Goal: Task Accomplishment & Management: Use online tool/utility

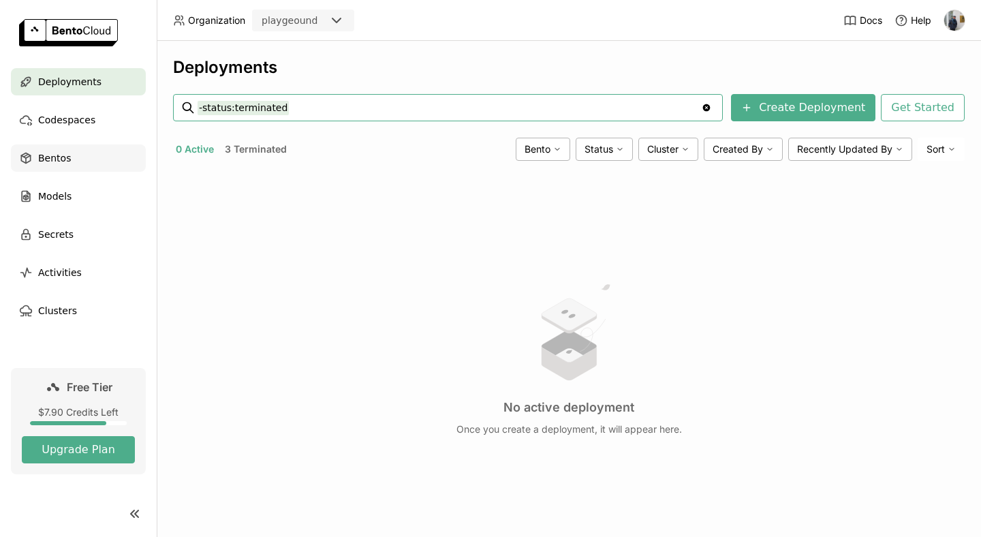
click at [55, 153] on span "Bentos" at bounding box center [54, 158] width 33 height 16
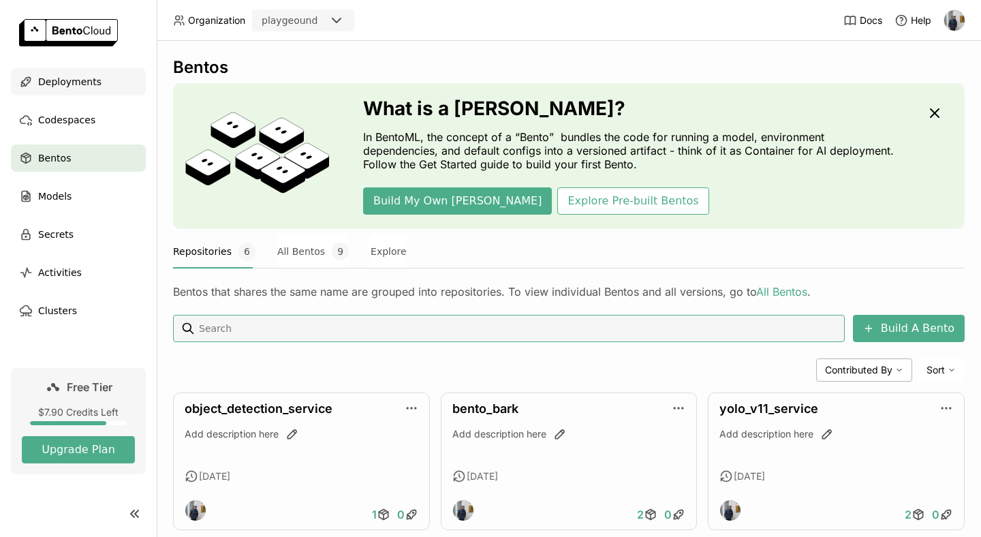
click at [69, 94] on div "Deployments" at bounding box center [78, 81] width 135 height 27
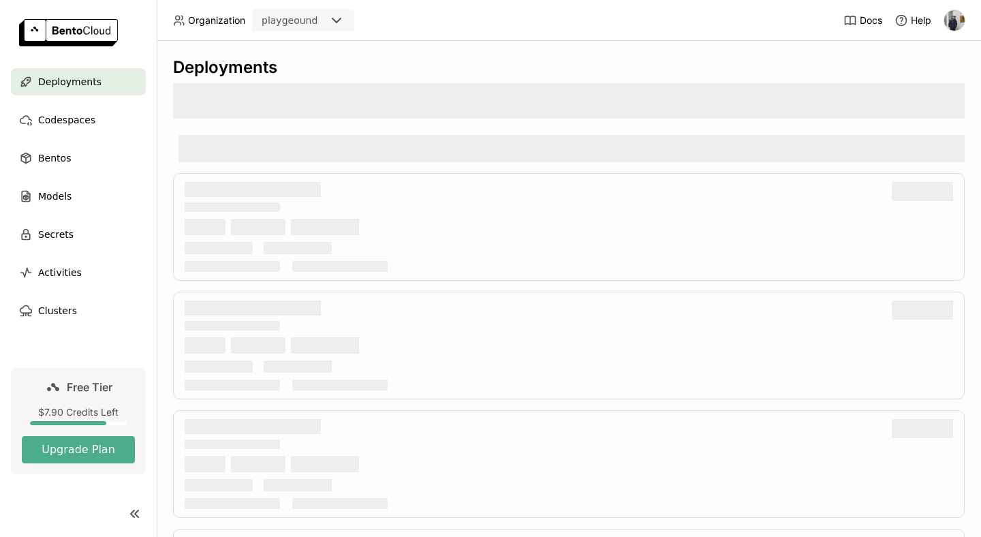
click at [69, 82] on span "Deployments" at bounding box center [69, 82] width 63 height 16
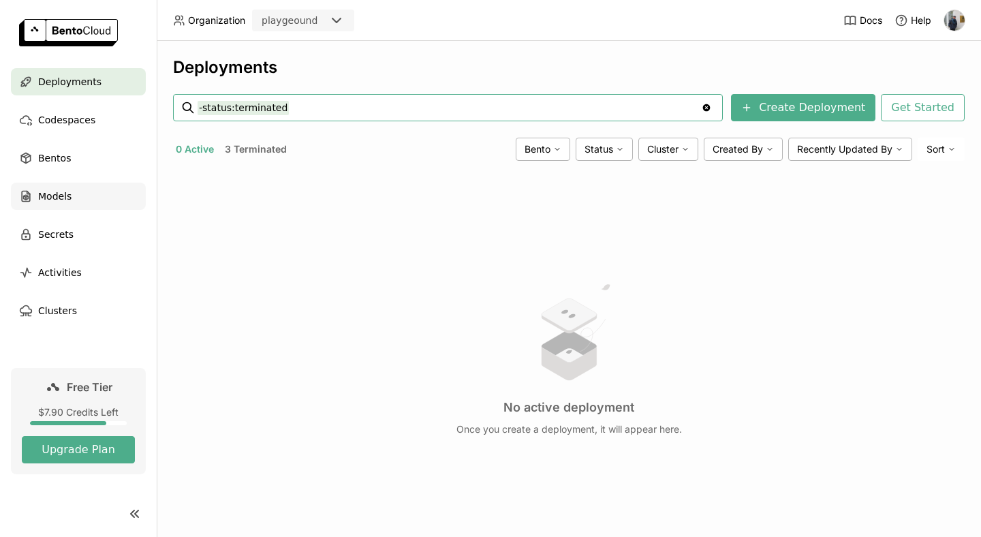
click at [66, 195] on span "Models" at bounding box center [54, 196] width 33 height 16
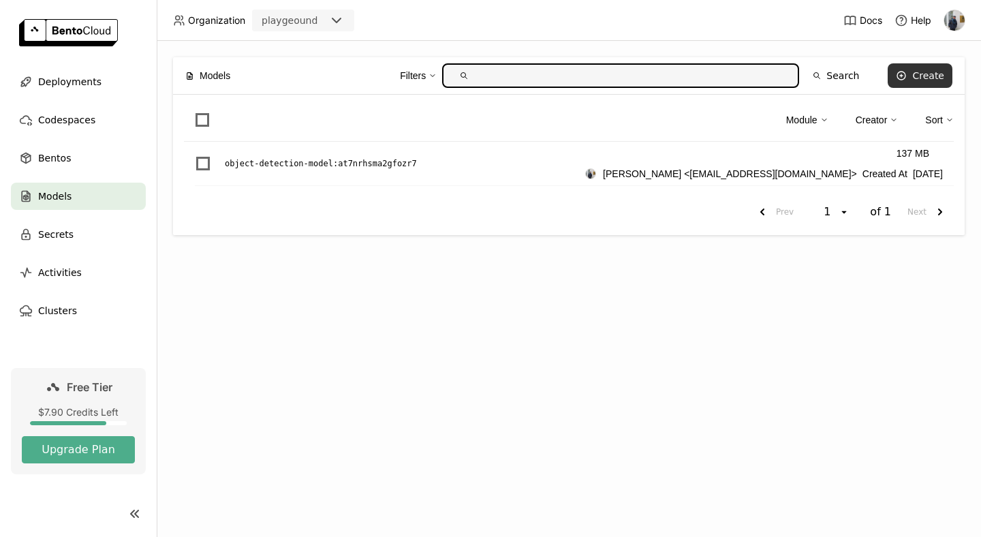
click at [921, 69] on button "Create" at bounding box center [920, 75] width 65 height 25
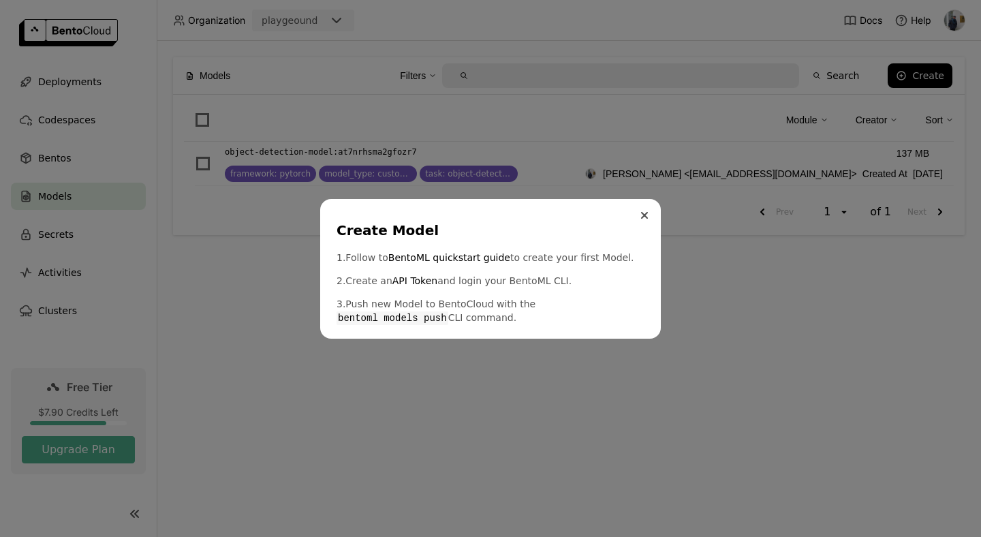
click at [641, 213] on button "Close" at bounding box center [644, 215] width 16 height 16
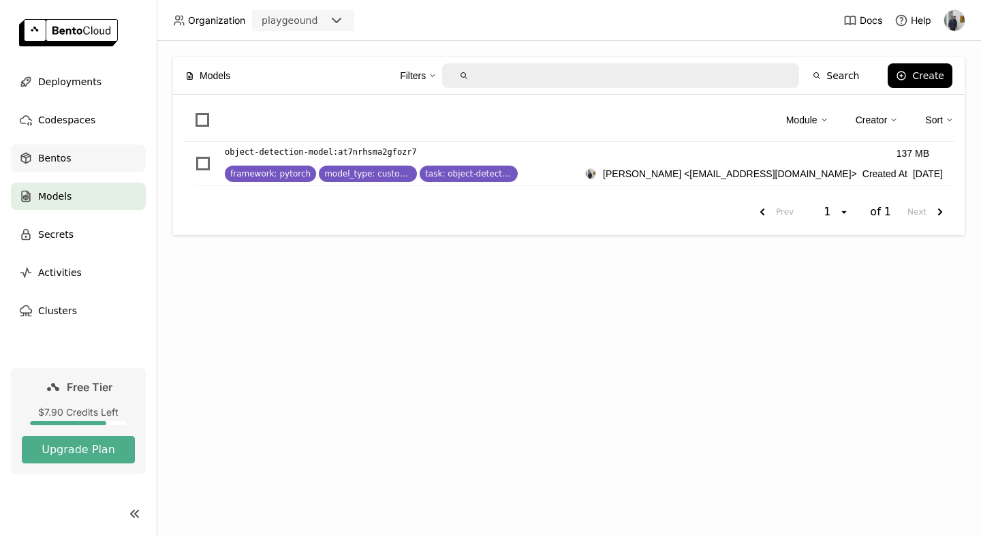
click at [59, 153] on span "Bentos" at bounding box center [54, 158] width 33 height 16
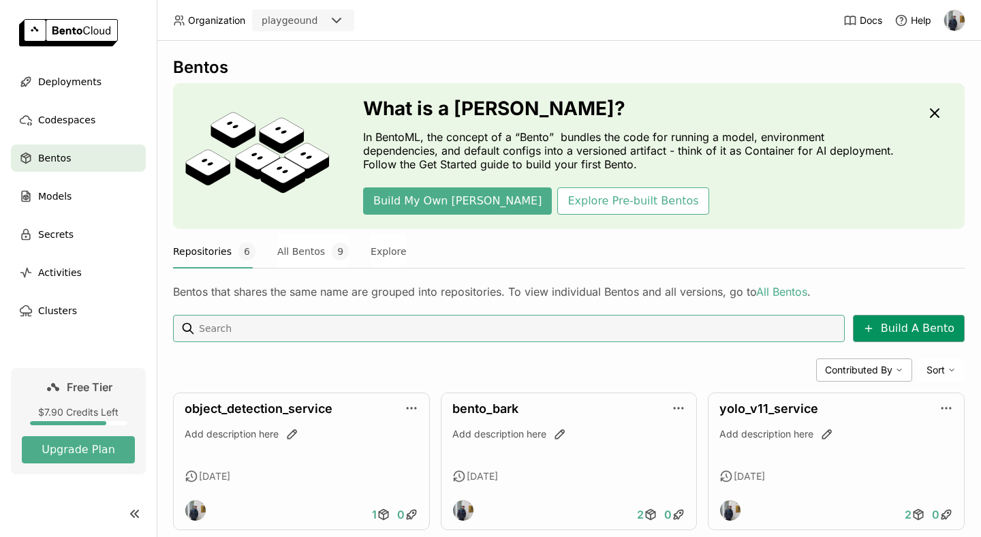
click at [898, 341] on button "Build A Bento" at bounding box center [909, 328] width 112 height 27
